Goal: Communication & Community: Share content

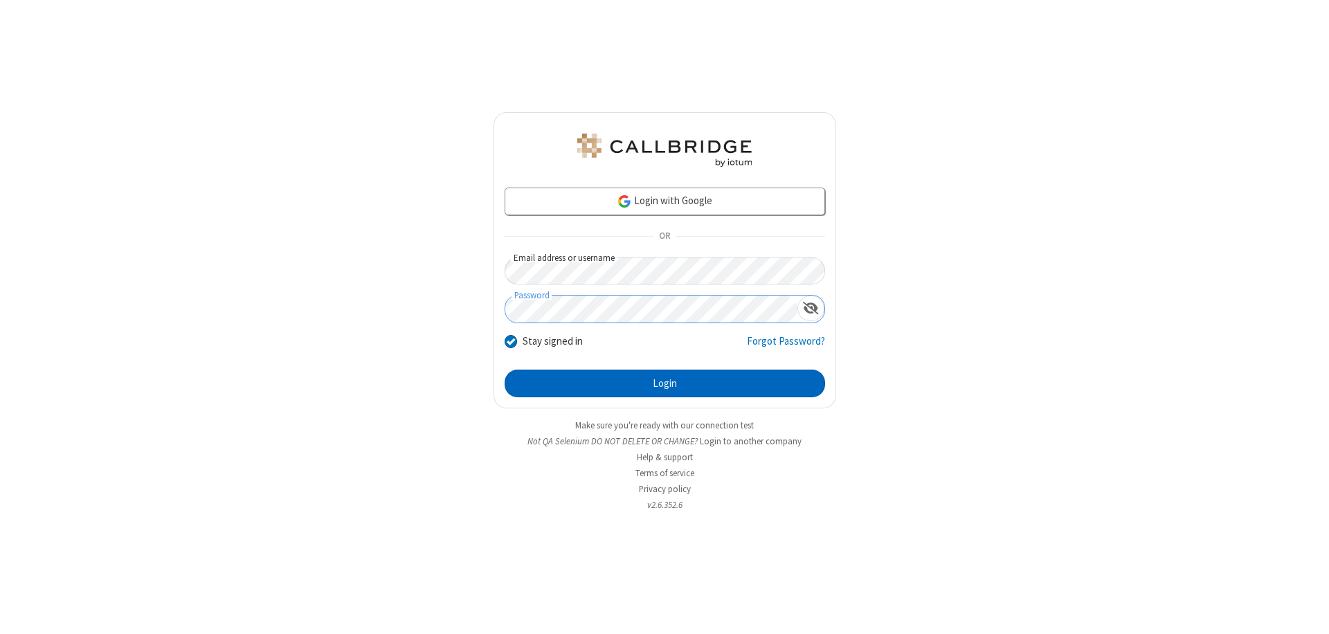
click at [665, 384] on button "Login" at bounding box center [665, 384] width 321 height 28
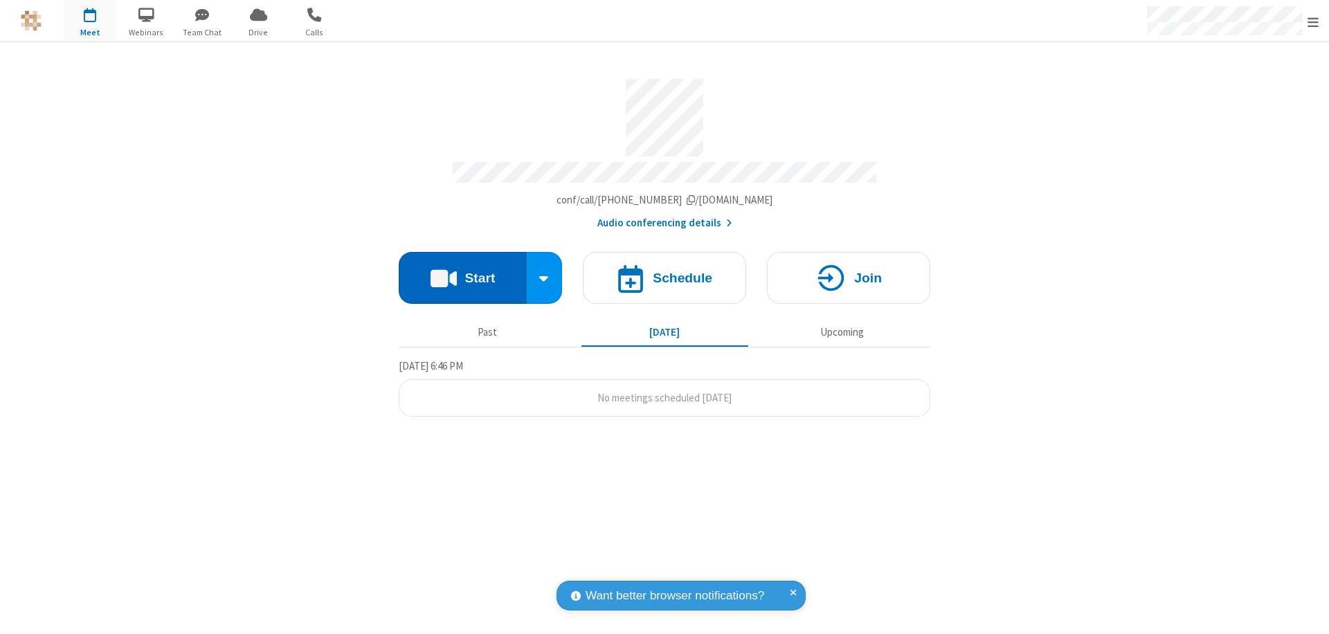
click at [463, 271] on button "Start" at bounding box center [463, 278] width 128 height 52
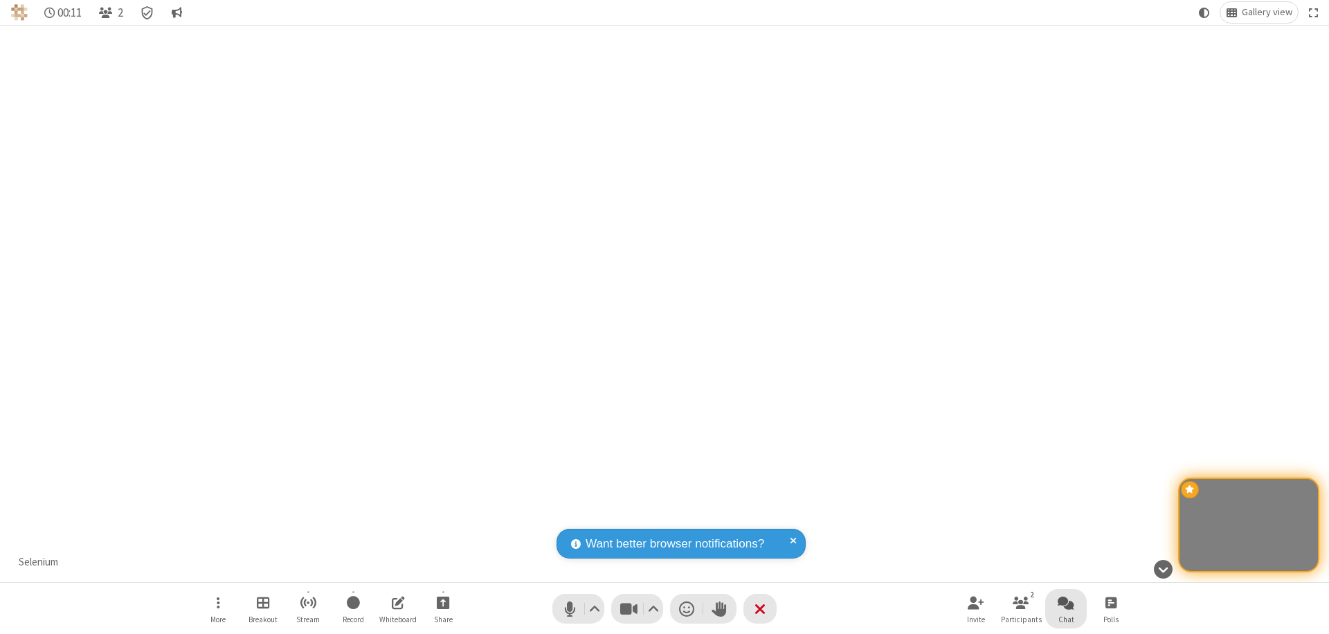
click at [1066, 602] on span "Open chat" at bounding box center [1066, 602] width 17 height 17
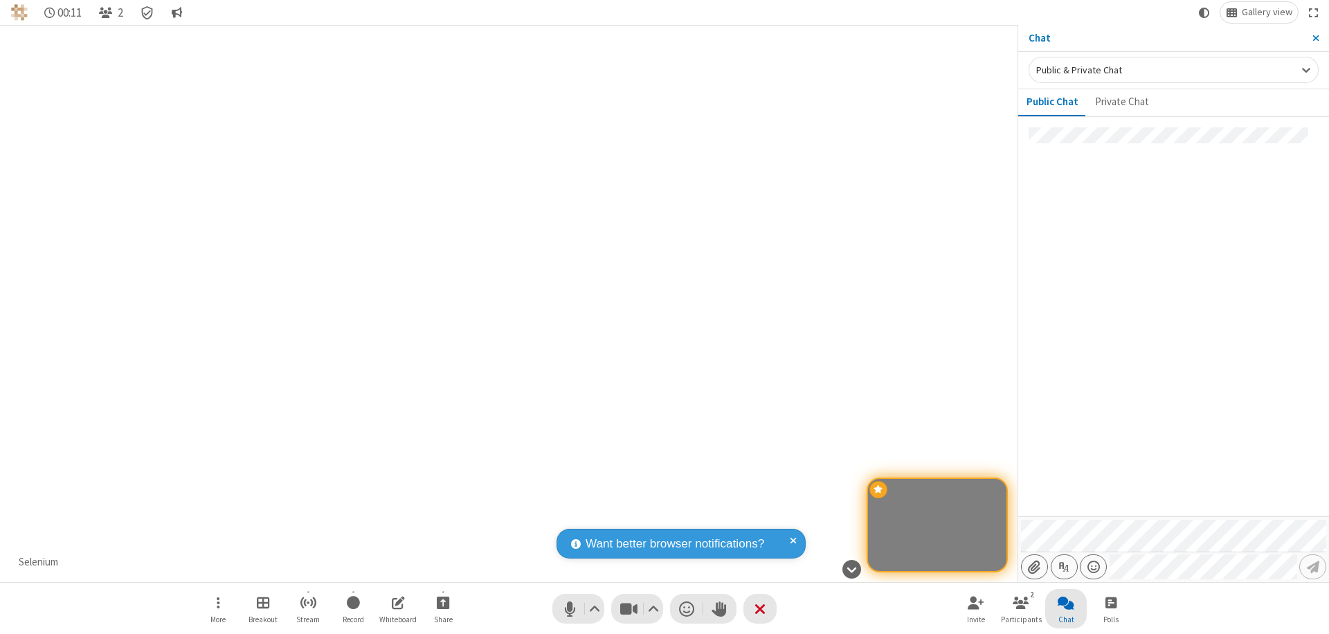
type input "C:\fakepath\doc_test.docx"
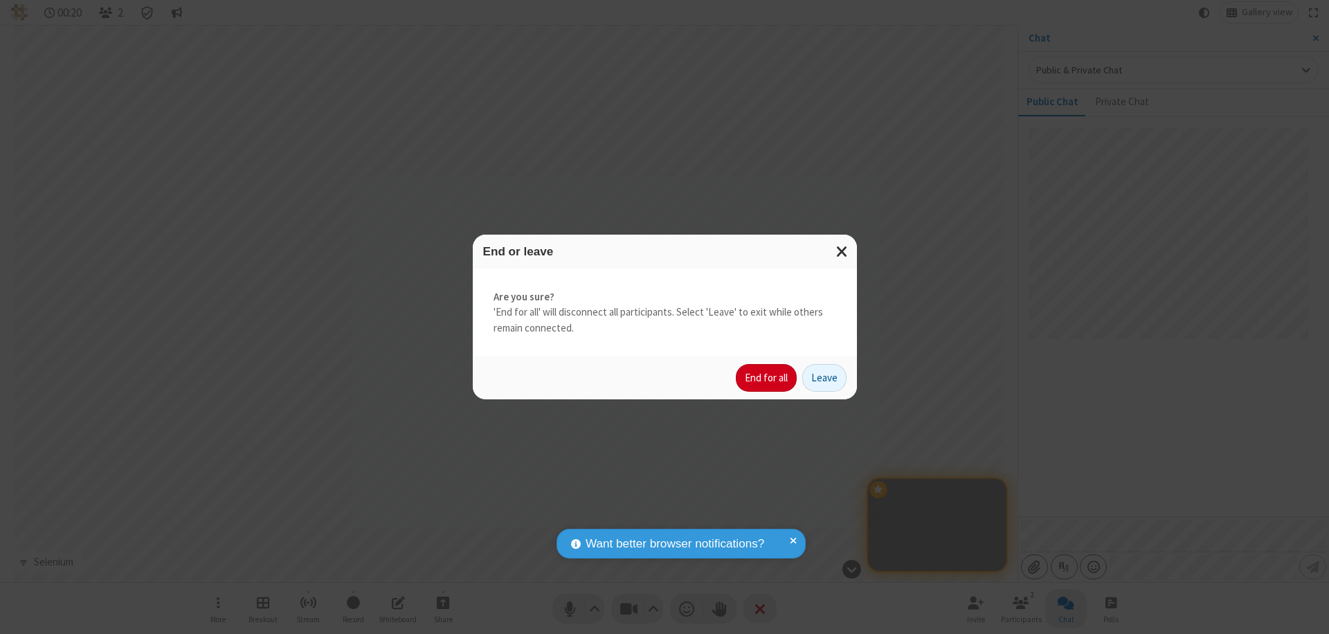
click at [767, 378] on button "End for all" at bounding box center [766, 378] width 61 height 28
